Goal: Task Accomplishment & Management: Complete application form

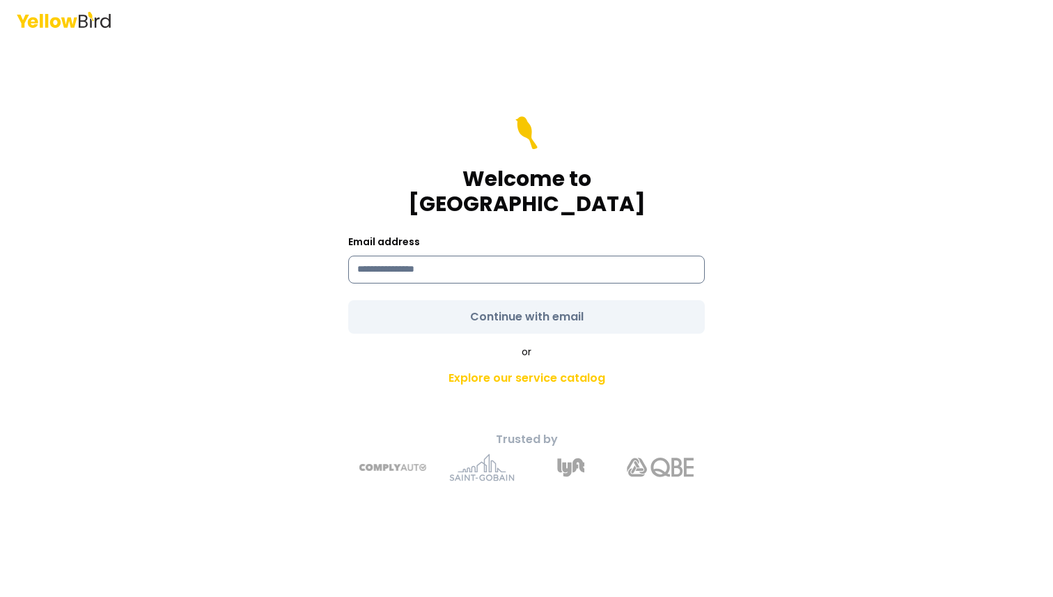
click at [451, 256] on input at bounding box center [526, 270] width 357 height 28
type input "**********"
click at [545, 302] on form "**********" at bounding box center [526, 224] width 357 height 217
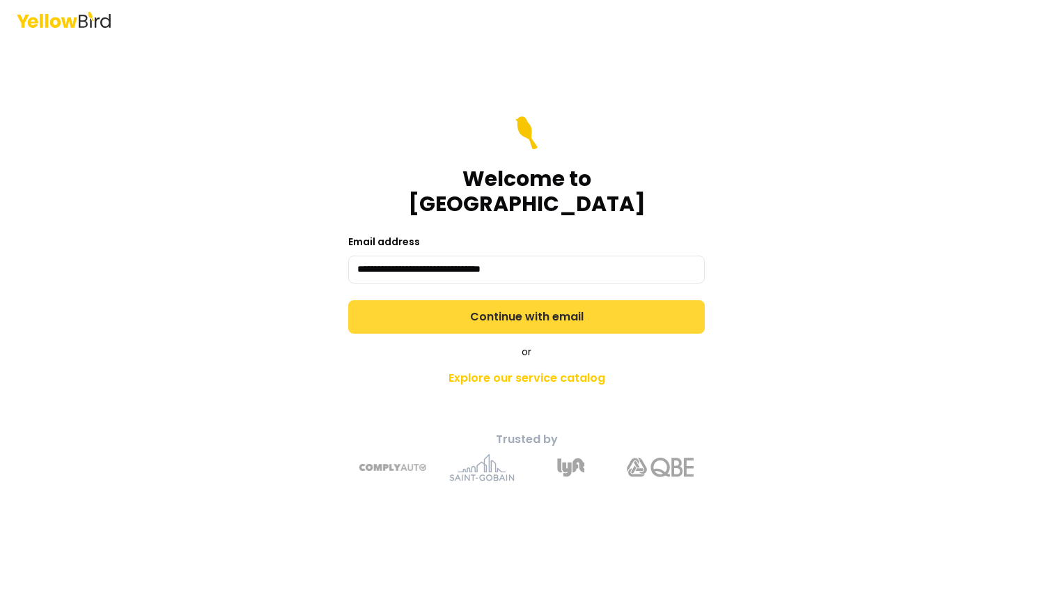
click at [545, 302] on button "Continue with email" at bounding box center [526, 316] width 357 height 33
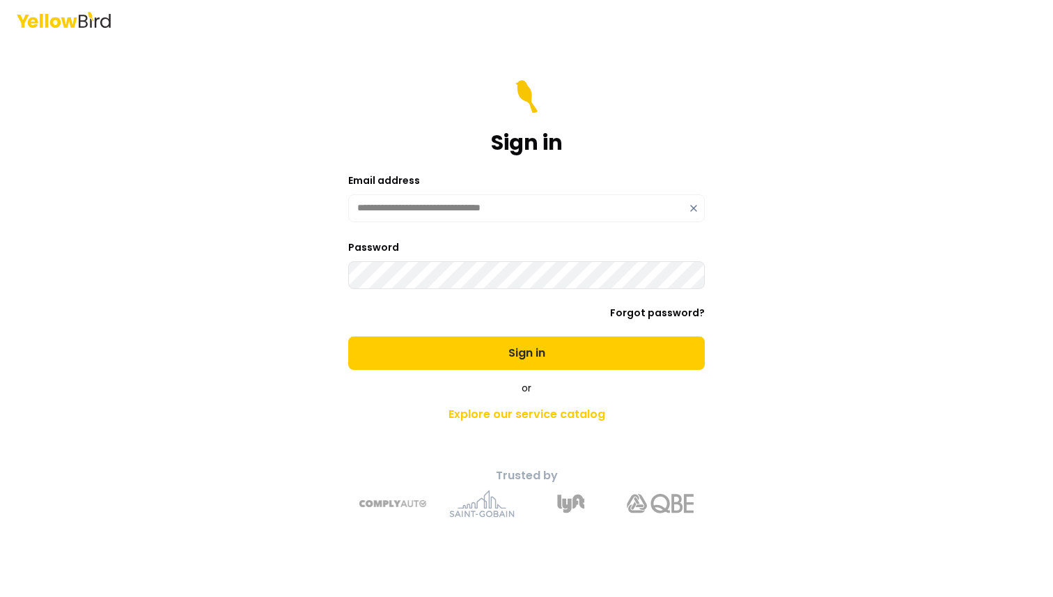
click at [348, 336] on button "Sign in" at bounding box center [526, 352] width 357 height 33
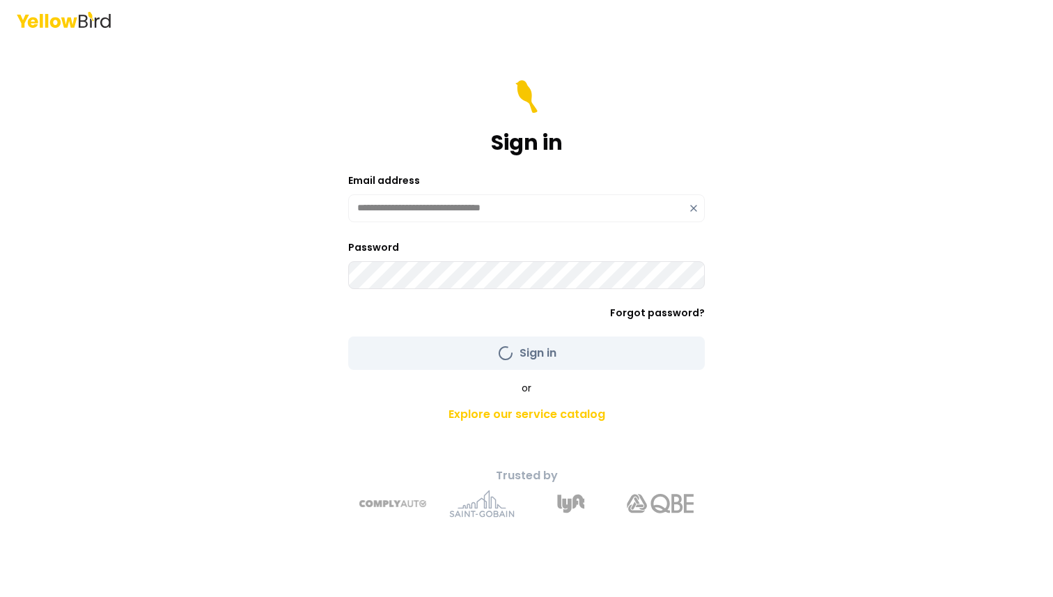
click at [238, 330] on div "**********" at bounding box center [526, 298] width 1053 height 597
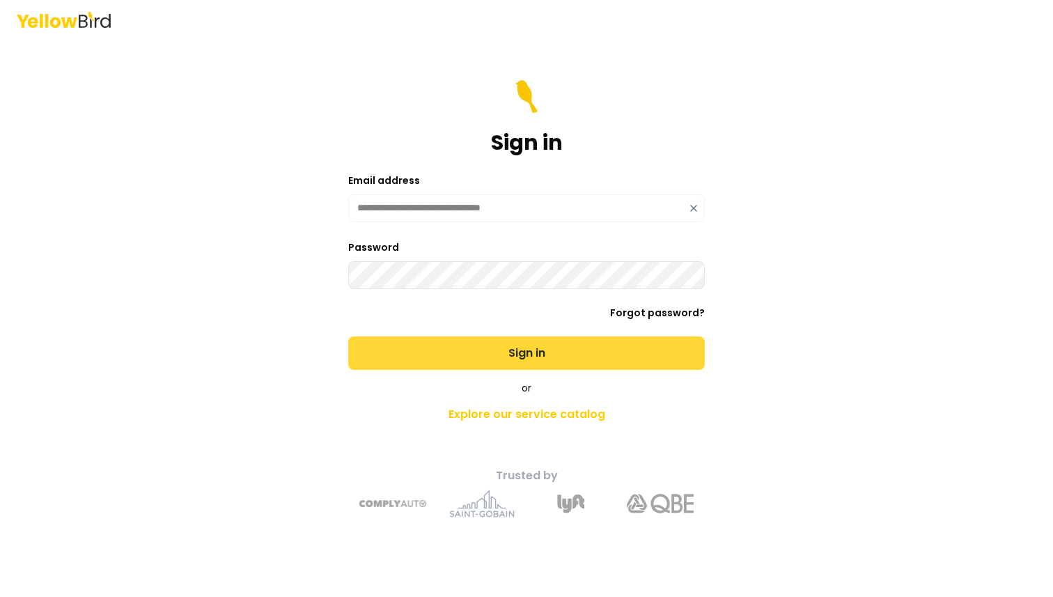
click at [414, 352] on button "Sign in" at bounding box center [526, 352] width 357 height 33
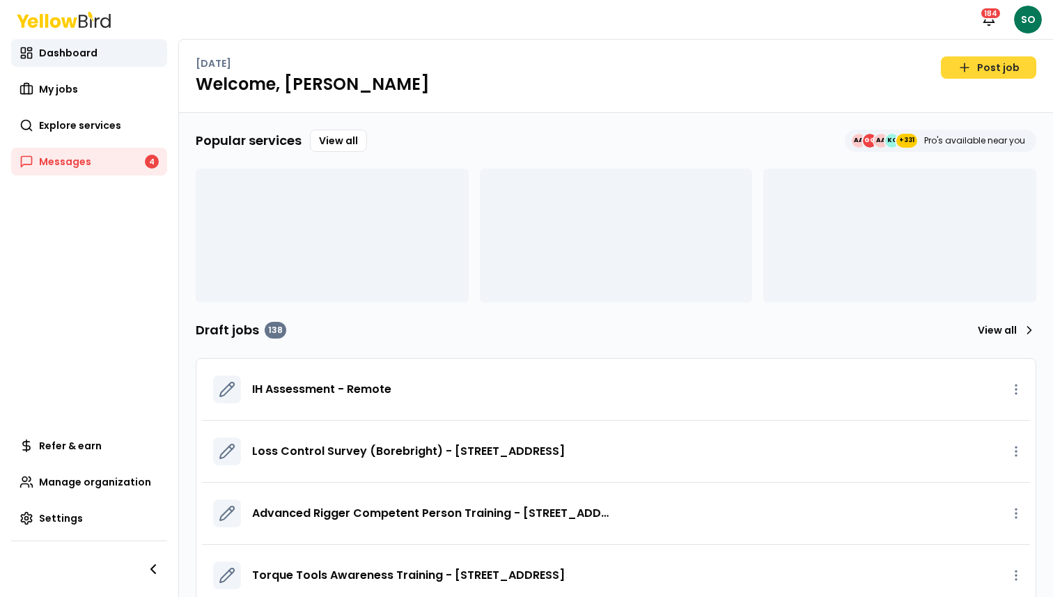
click at [984, 70] on link "Post job" at bounding box center [988, 67] width 95 height 22
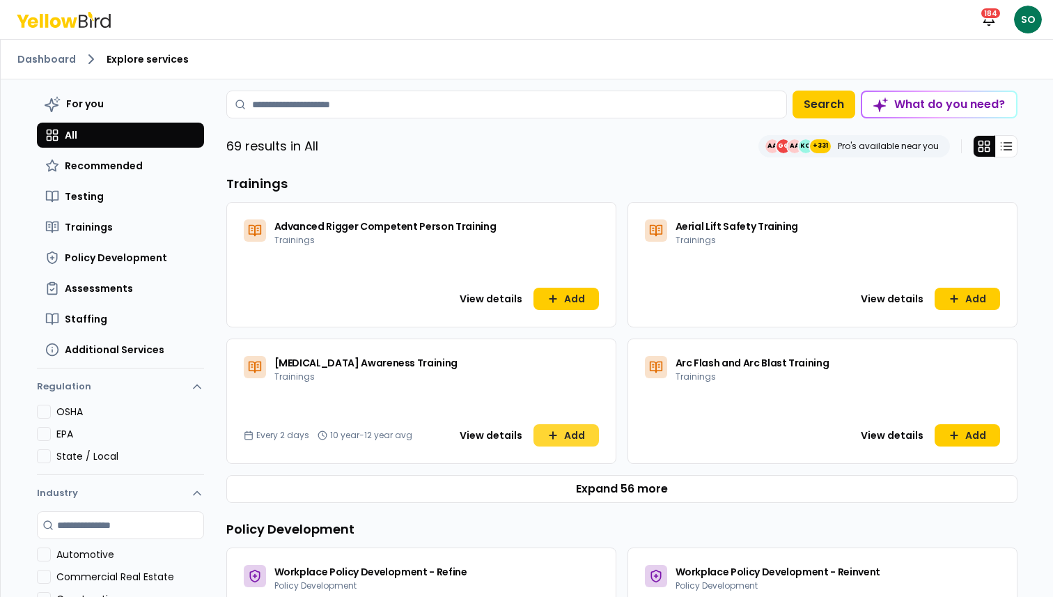
click at [559, 439] on button "Add" at bounding box center [565, 435] width 65 height 22
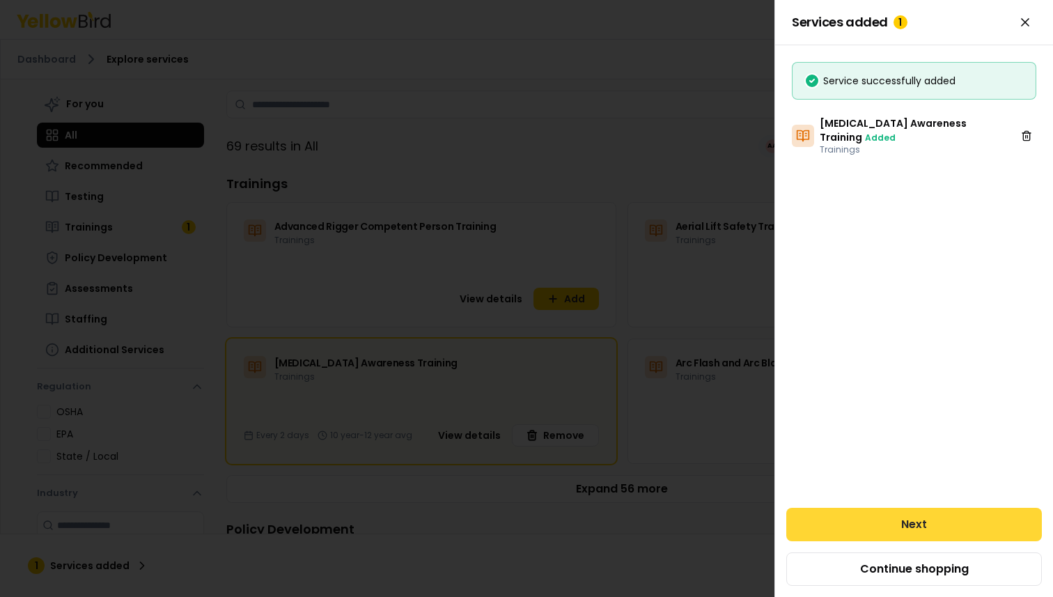
click at [880, 510] on button "Next" at bounding box center [914, 524] width 256 height 33
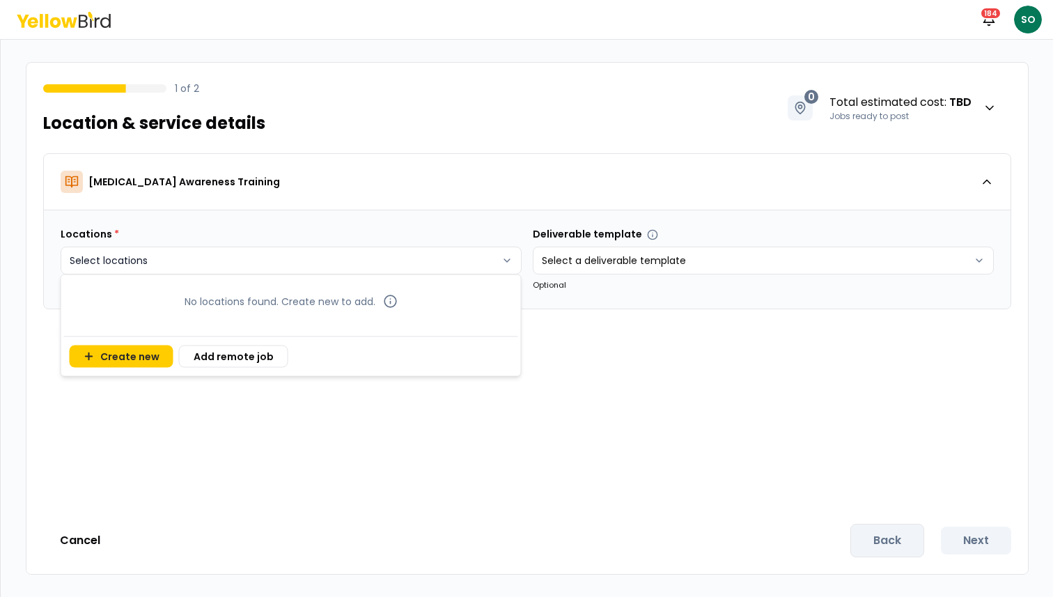
click at [306, 250] on html "Notifications 184 SO 1 of 2 Location & service details 0 Total estimated cost :…" at bounding box center [526, 298] width 1053 height 597
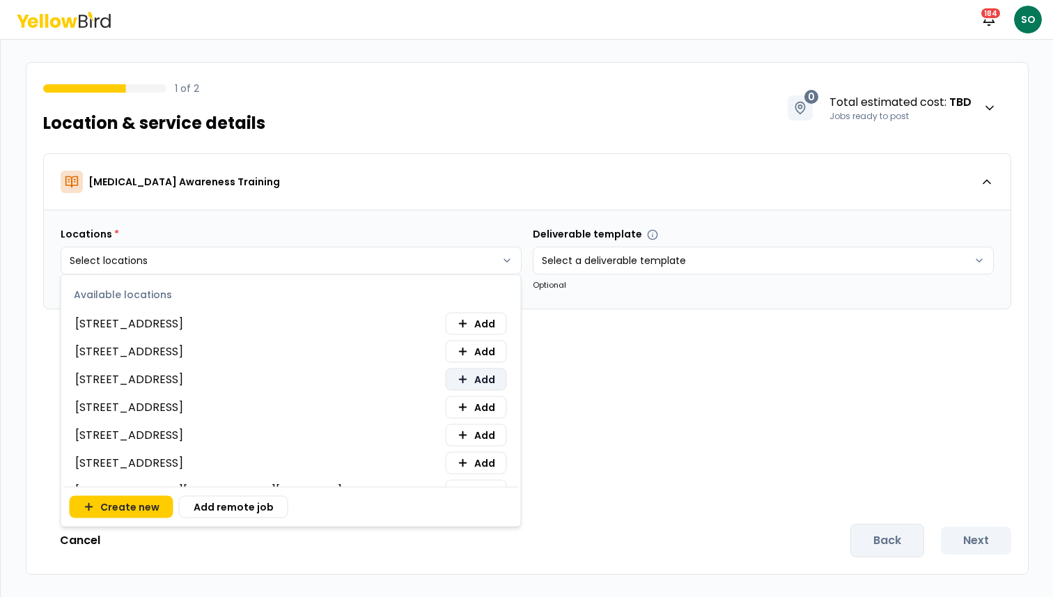
click at [491, 381] on span "Add" at bounding box center [484, 380] width 21 height 14
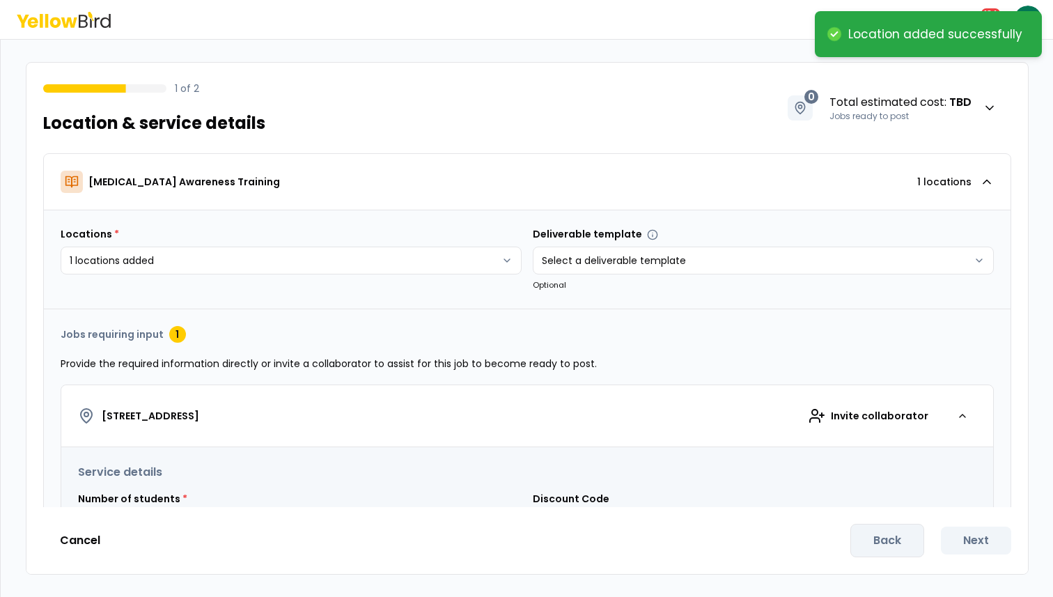
click at [679, 327] on html "**********" at bounding box center [526, 298] width 1053 height 597
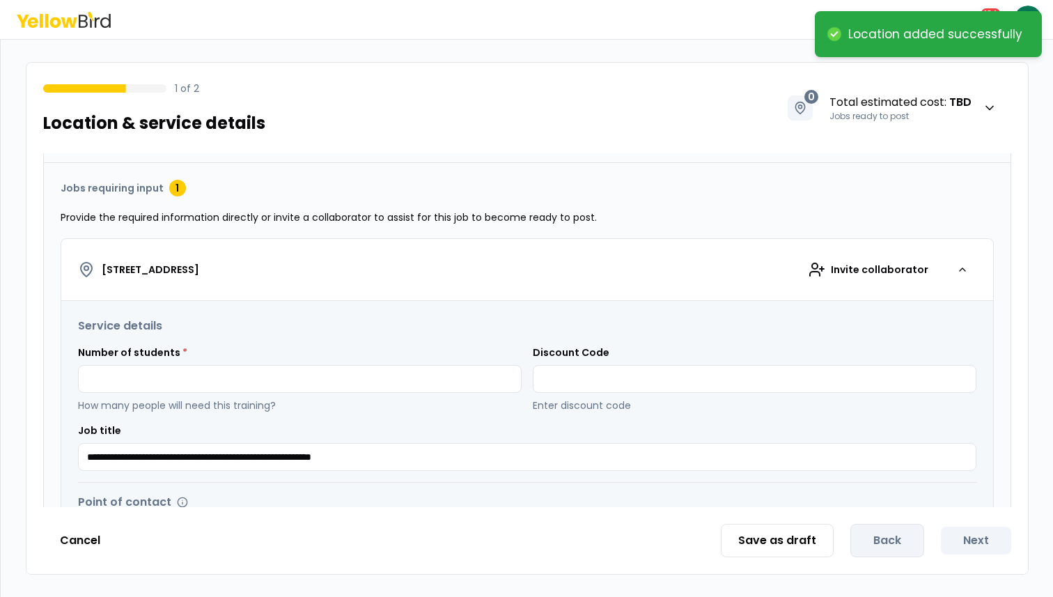
scroll to position [176, 0]
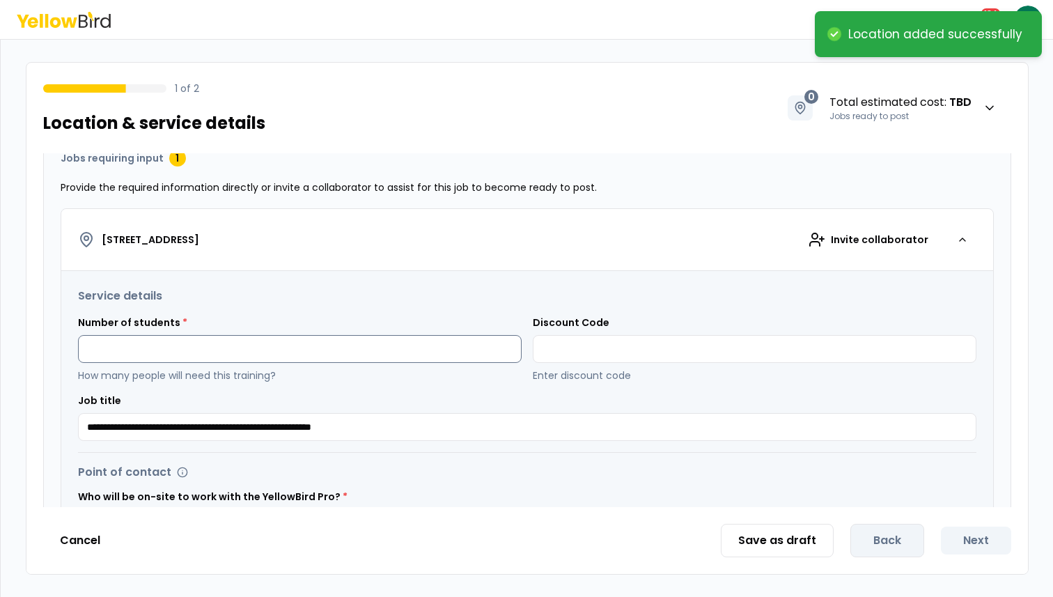
click at [413, 335] on input at bounding box center [300, 349] width 444 height 28
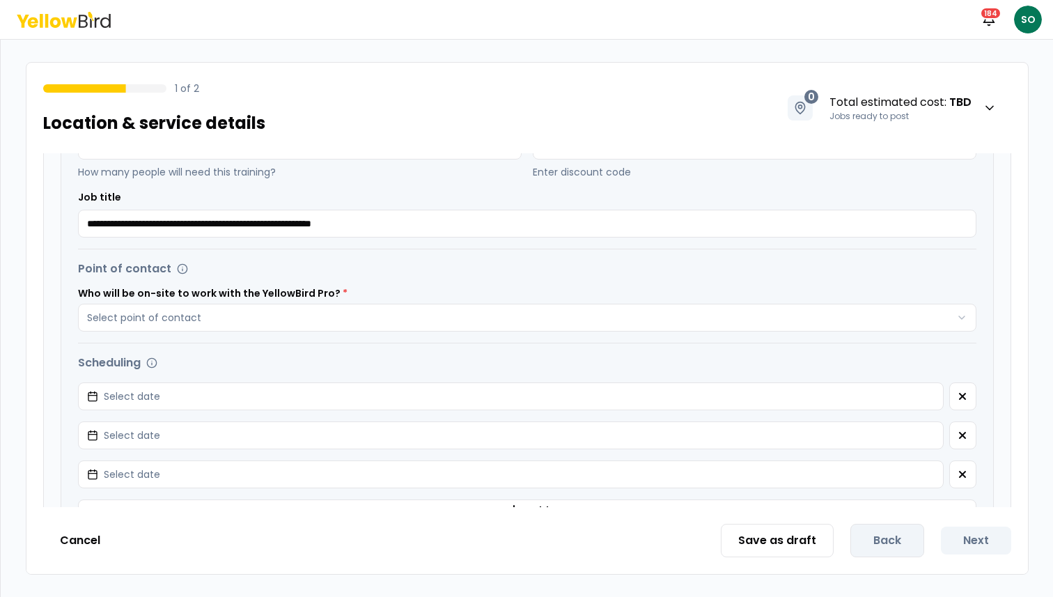
scroll to position [398, 0]
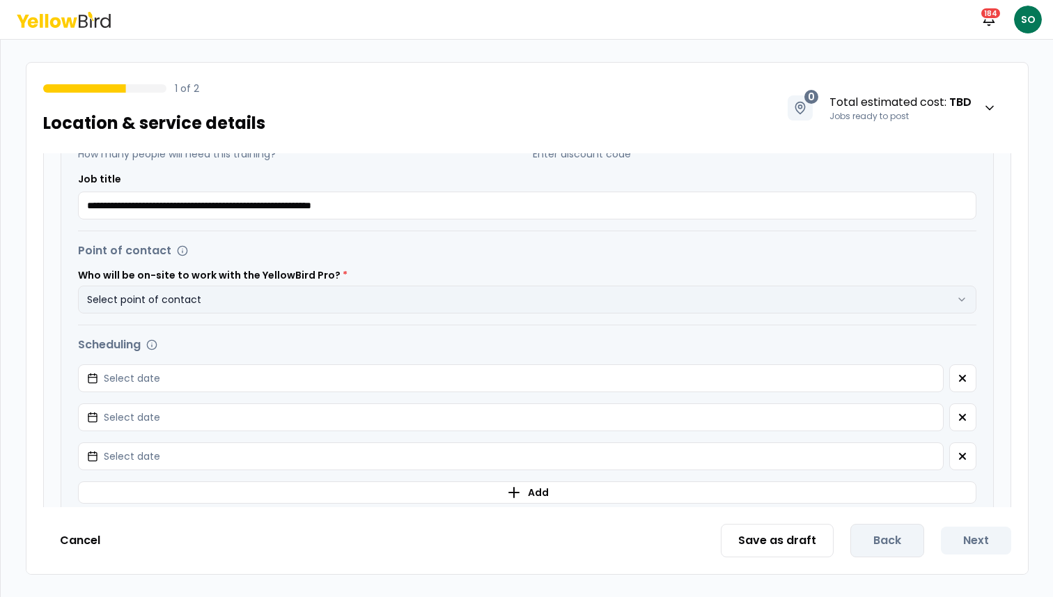
type input "*"
click at [507, 301] on button "Select point of contact" at bounding box center [527, 300] width 898 height 28
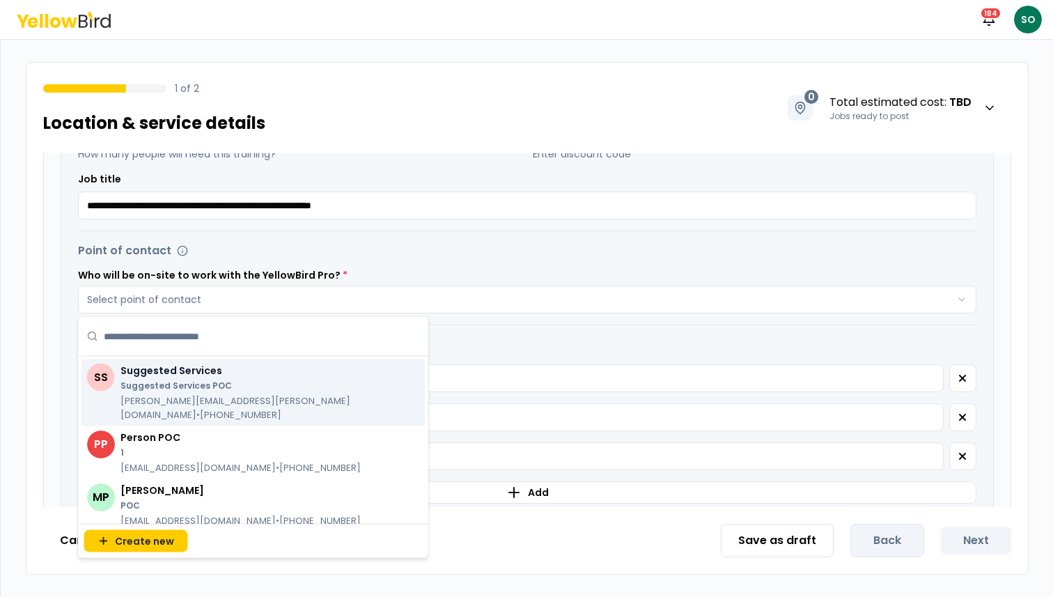
click at [187, 387] on p "Suggested Services POC" at bounding box center [263, 385] width 287 height 11
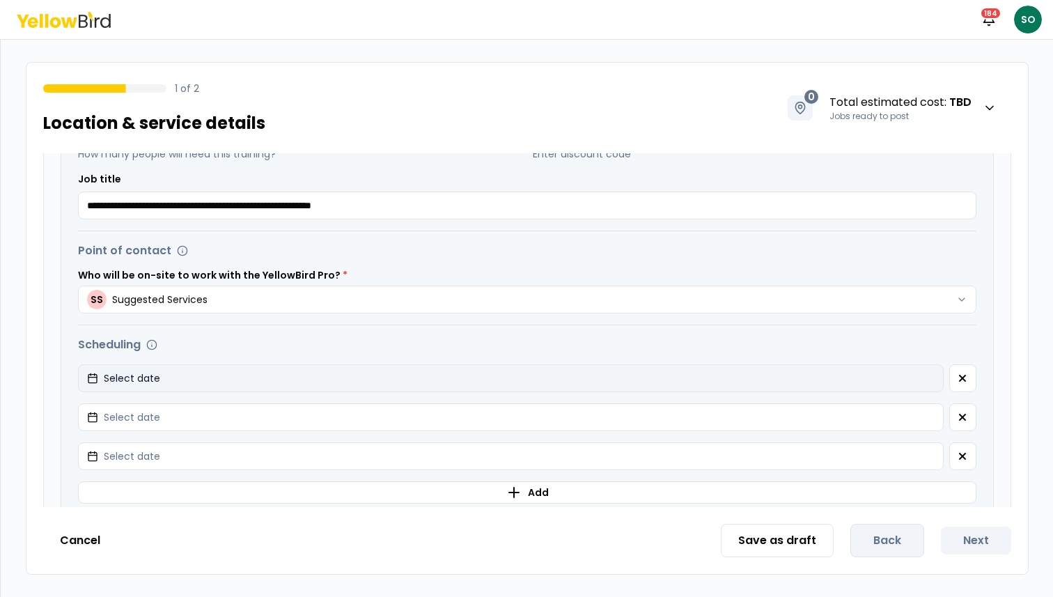
click at [187, 382] on button "Select date" at bounding box center [511, 378] width 866 height 28
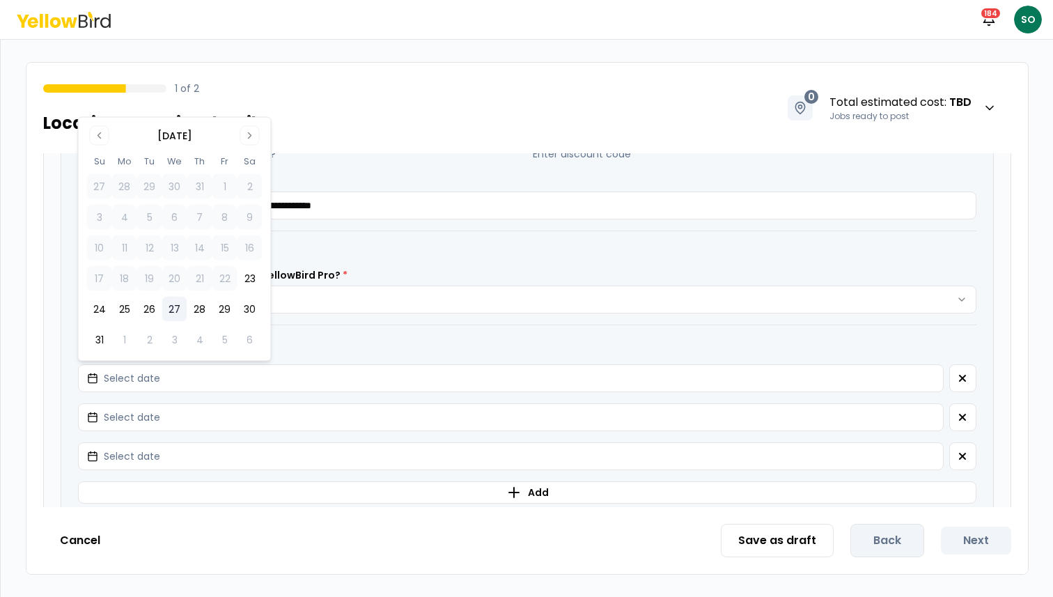
click at [170, 304] on button "27" at bounding box center [174, 309] width 25 height 25
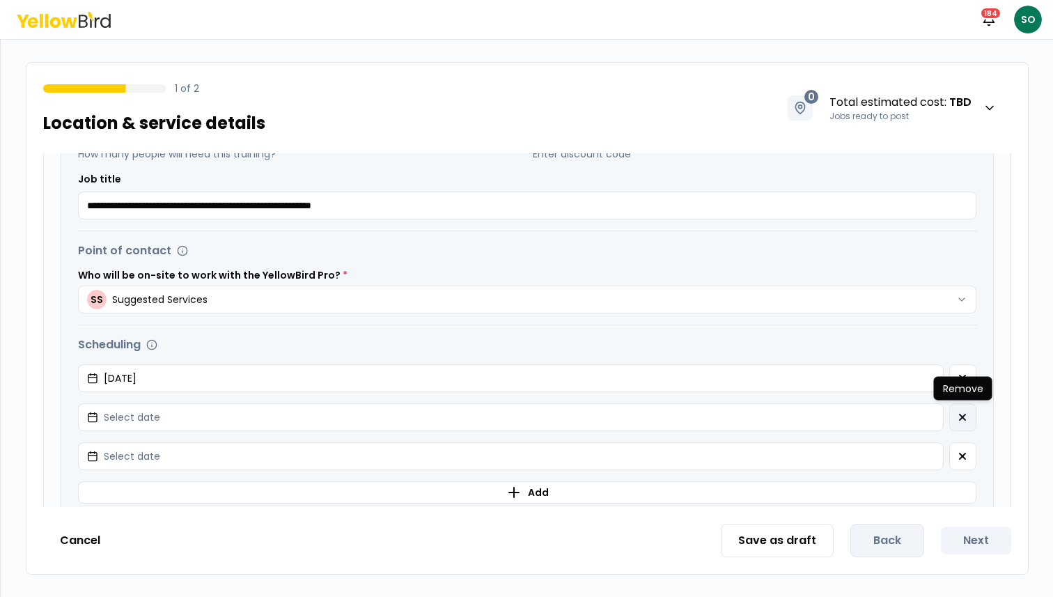
click at [969, 413] on button "button" at bounding box center [962, 417] width 27 height 28
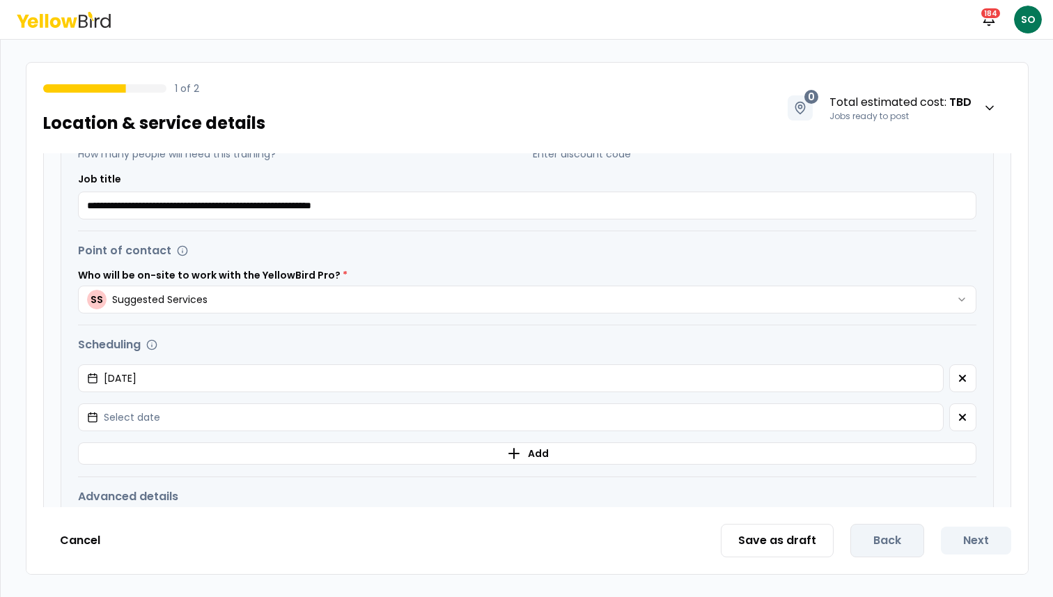
click at [969, 413] on button "button" at bounding box center [962, 417] width 27 height 28
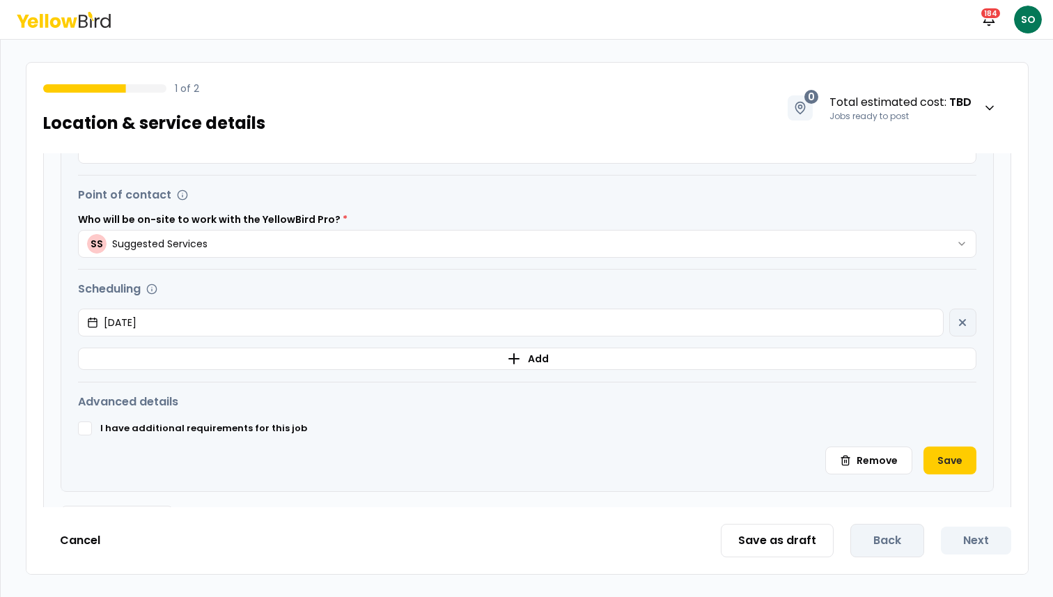
scroll to position [497, 0]
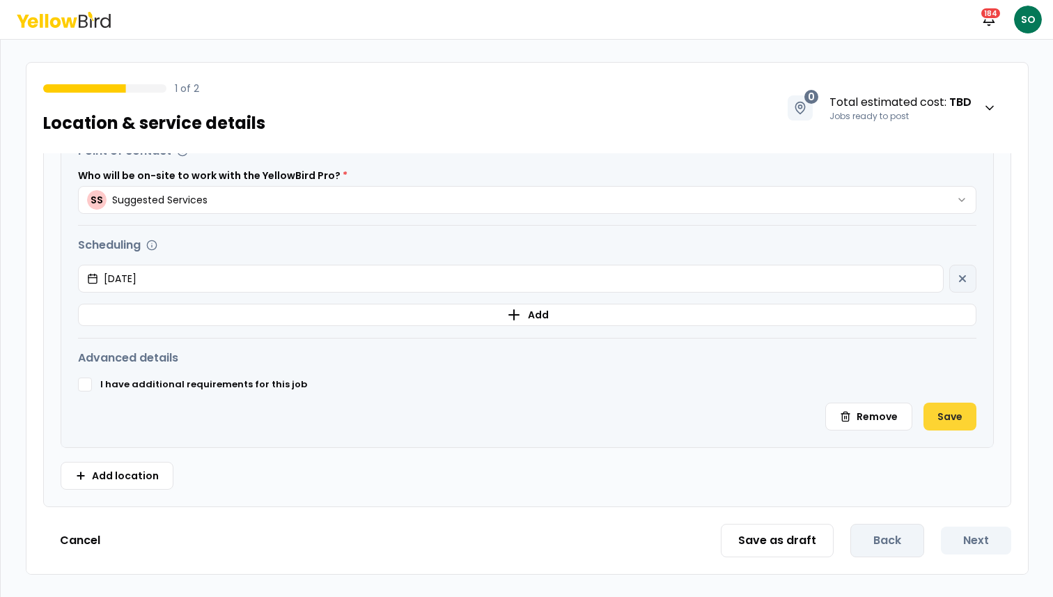
click at [956, 420] on button "Save" at bounding box center [949, 417] width 53 height 28
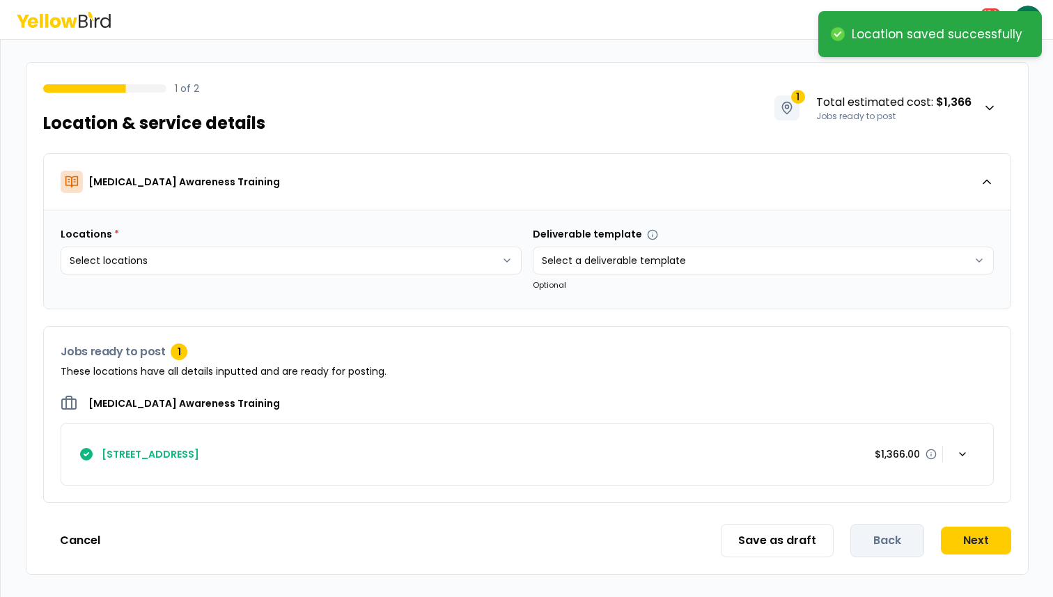
scroll to position [0, 0]
click at [969, 554] on button "Next" at bounding box center [976, 541] width 70 height 28
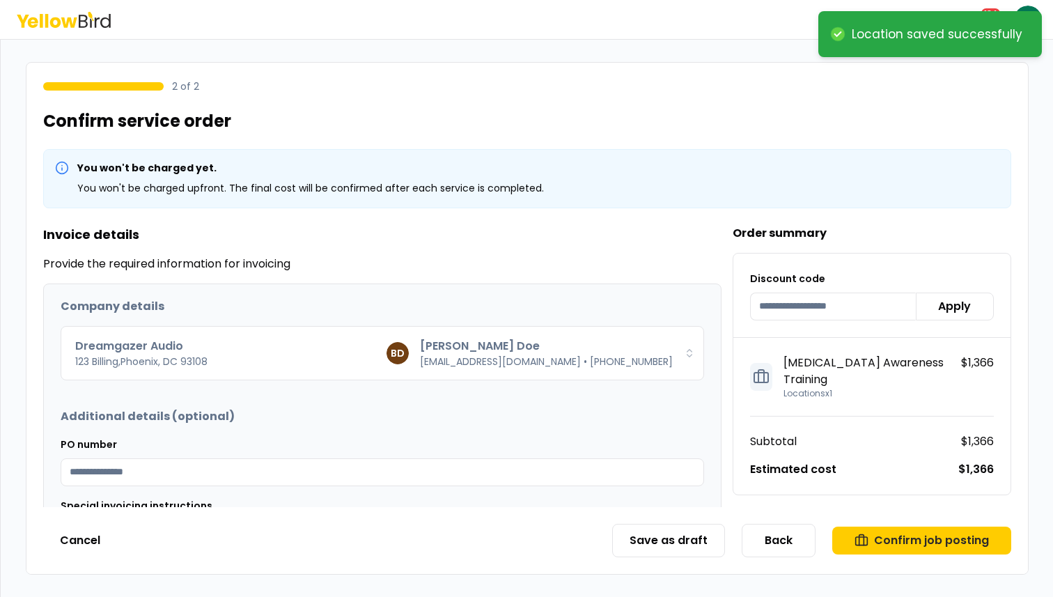
scroll to position [112, 0]
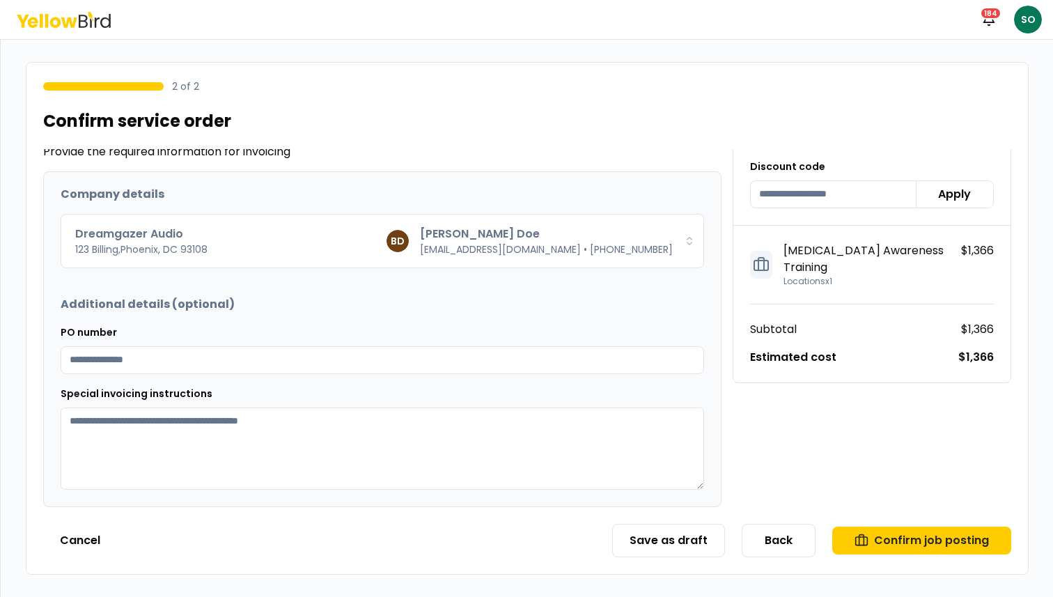
click at [427, 418] on textarea "Special invoicing instructions" at bounding box center [383, 448] width 644 height 82
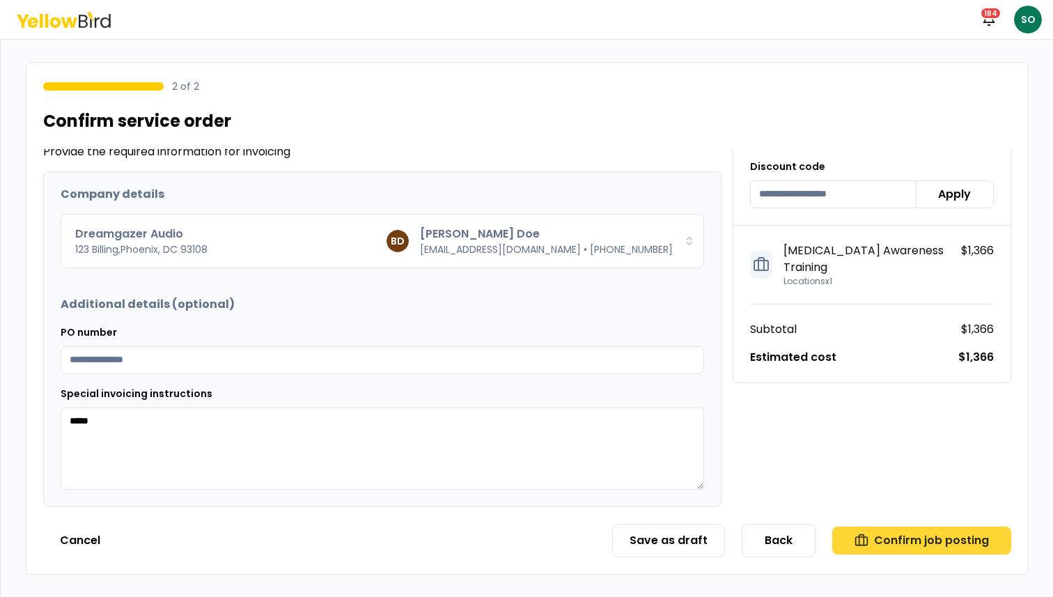
type textarea "*****"
click at [905, 547] on button "Confirm job posting" at bounding box center [921, 541] width 179 height 28
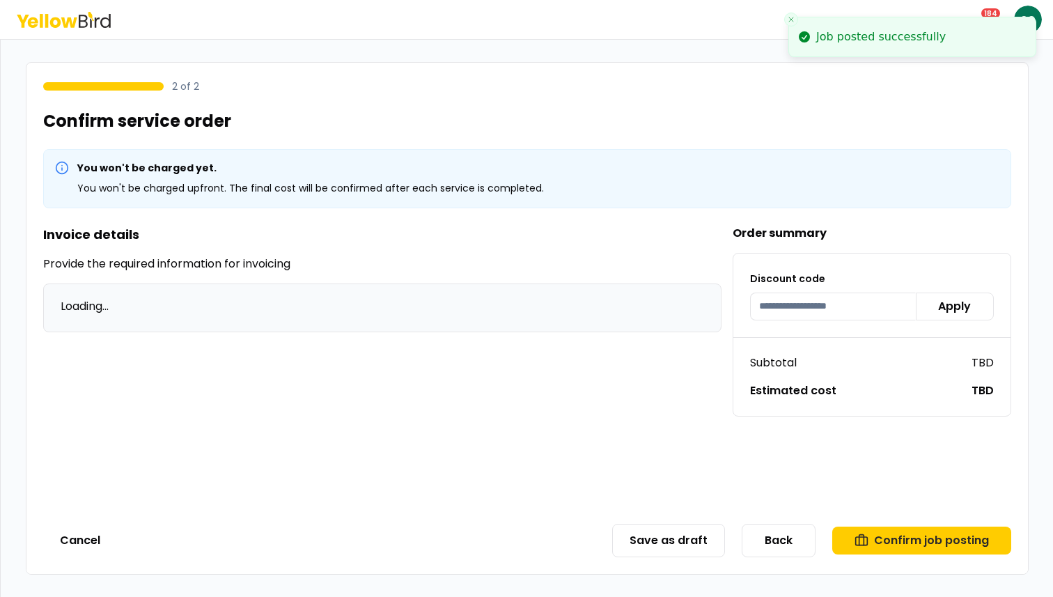
scroll to position [0, 0]
